Goal: Task Accomplishment & Management: Manage account settings

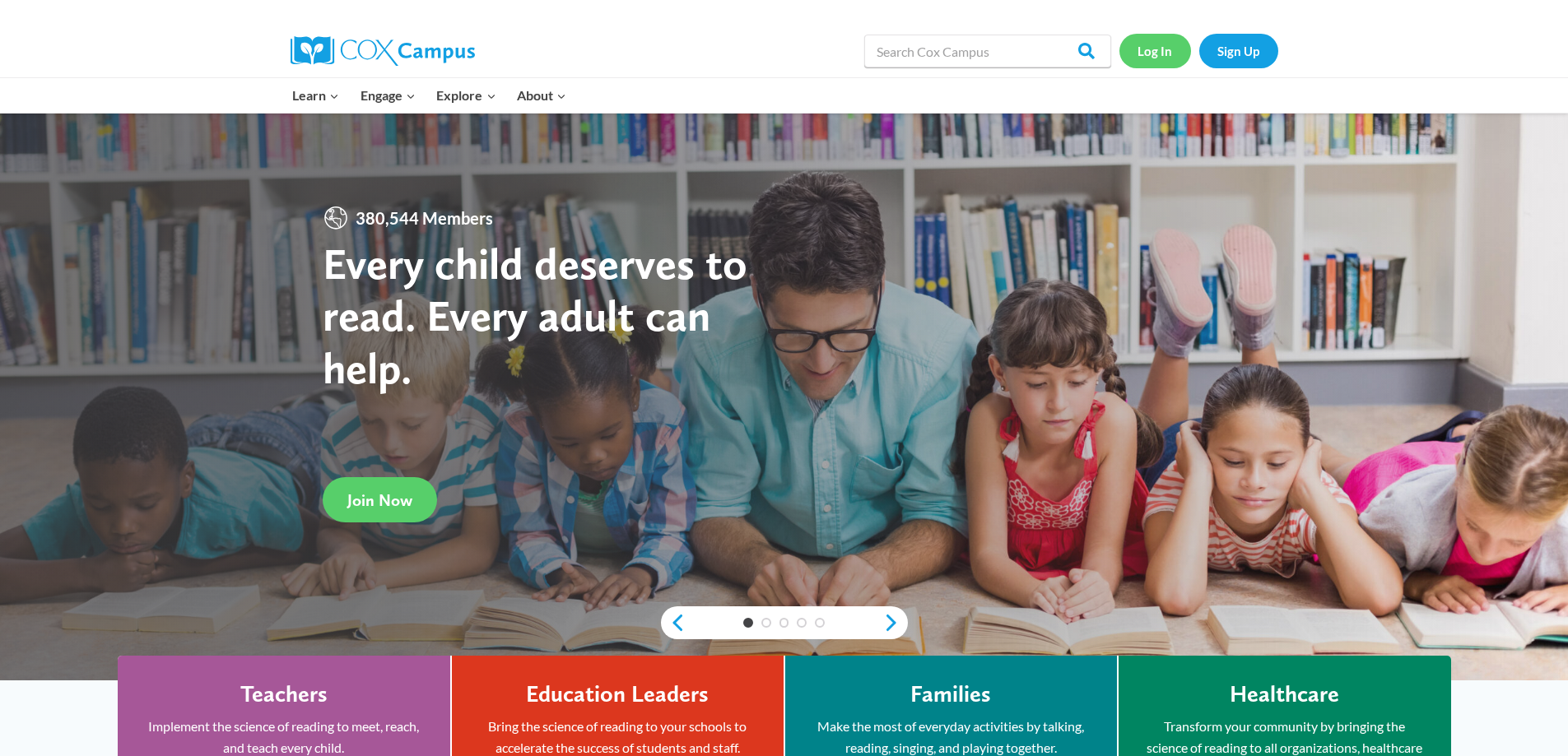
click at [1172, 56] on link "Log In" at bounding box center [1155, 50] width 72 height 34
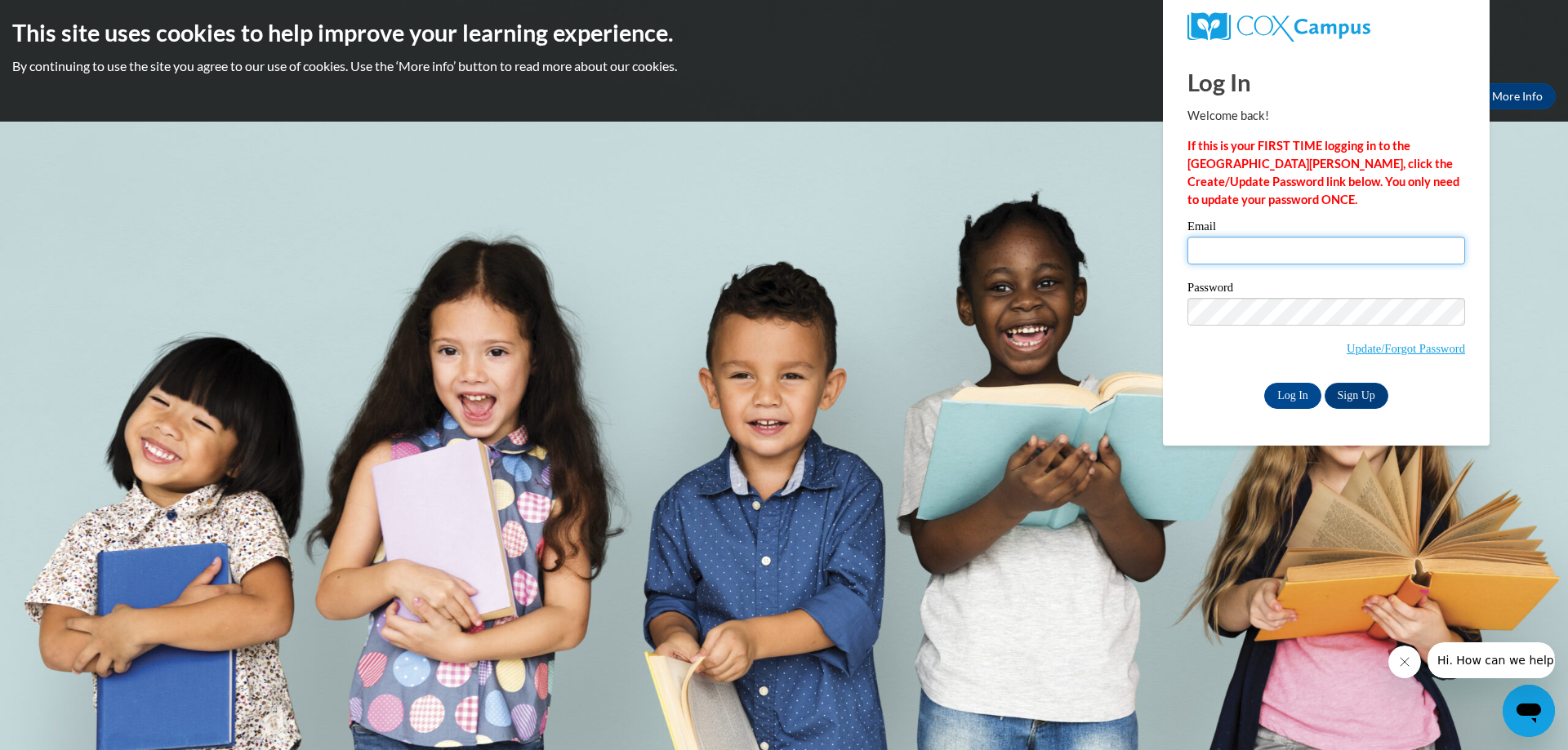
click at [1237, 264] on input "Email" at bounding box center [1326, 250] width 277 height 28
click at [1240, 245] on input "Email" at bounding box center [1326, 250] width 277 height 28
